Goal: Information Seeking & Learning: Learn about a topic

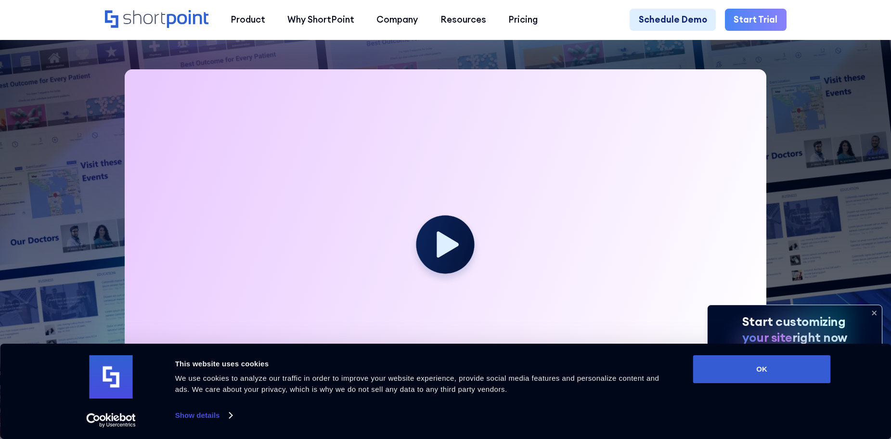
scroll to position [337, 0]
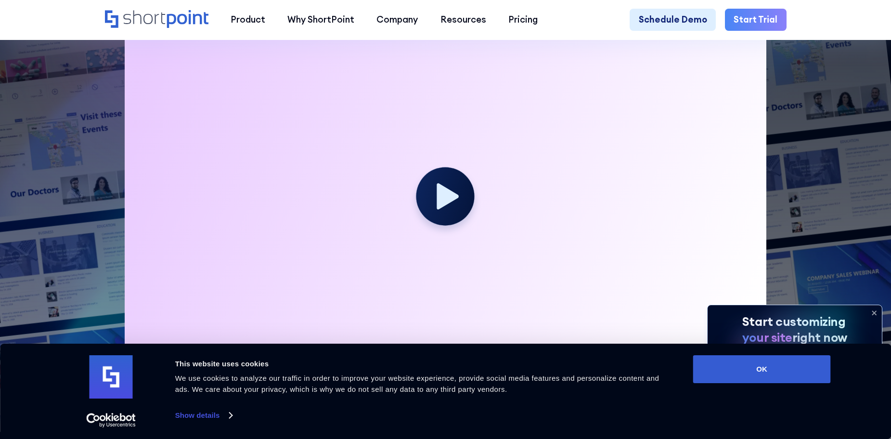
click at [486, 220] on div at bounding box center [446, 201] width 642 height 361
click at [459, 209] on circle at bounding box center [445, 196] width 64 height 64
click at [739, 371] on button "OK" at bounding box center [762, 369] width 138 height 28
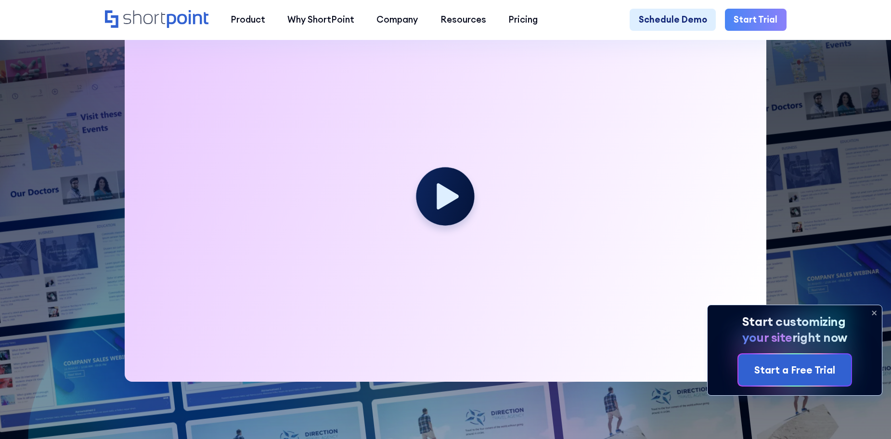
scroll to position [0, 0]
click at [452, 184] on circle at bounding box center [445, 196] width 64 height 64
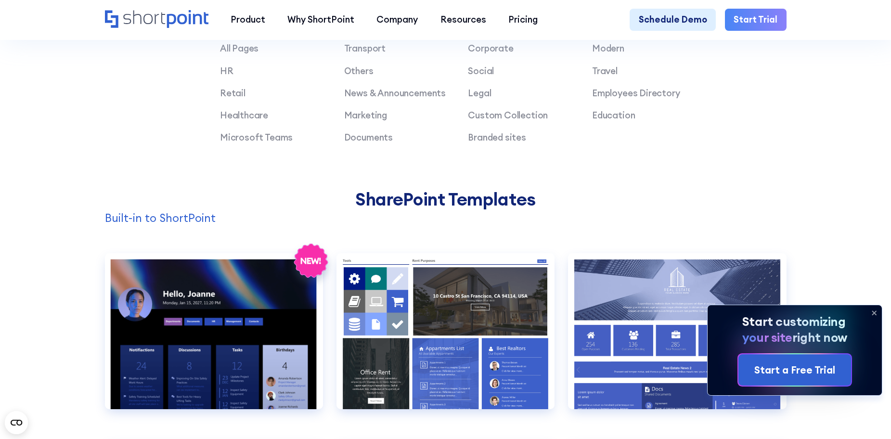
scroll to position [1011, 0]
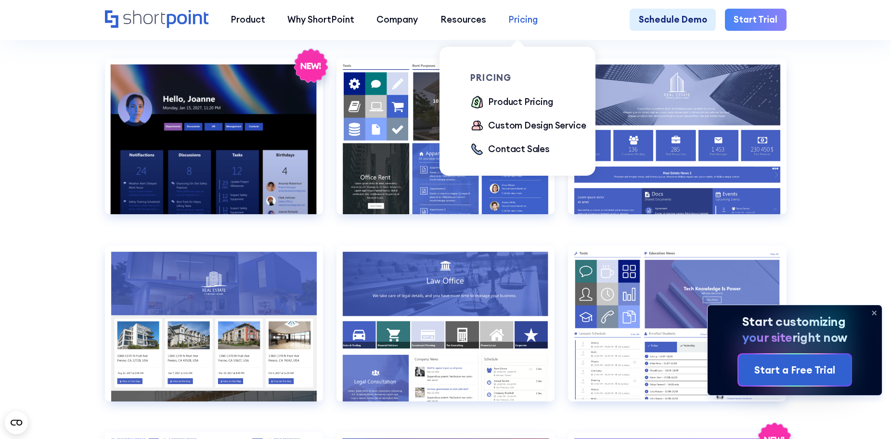
click at [516, 25] on div "Pricing" at bounding box center [522, 19] width 29 height 13
click at [500, 101] on div "Product Pricing" at bounding box center [520, 101] width 64 height 13
